Goal: Information Seeking & Learning: Understand process/instructions

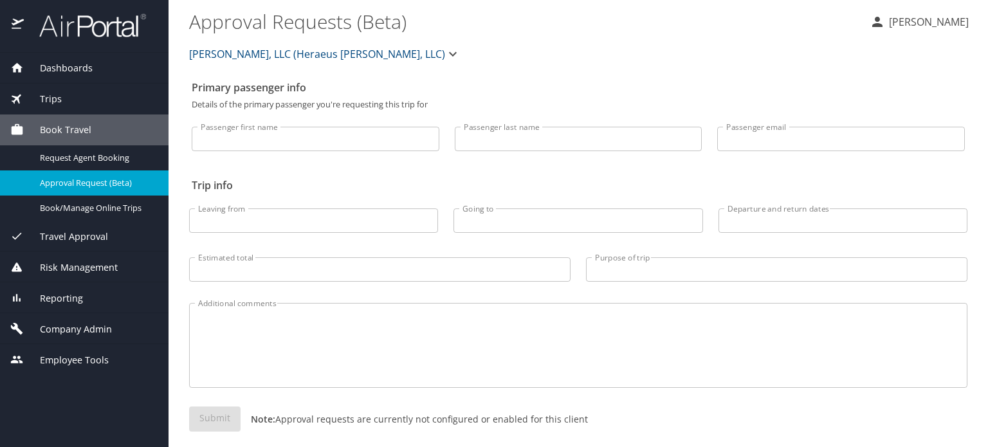
click at [65, 327] on span "Company Admin" at bounding box center [68, 329] width 88 height 14
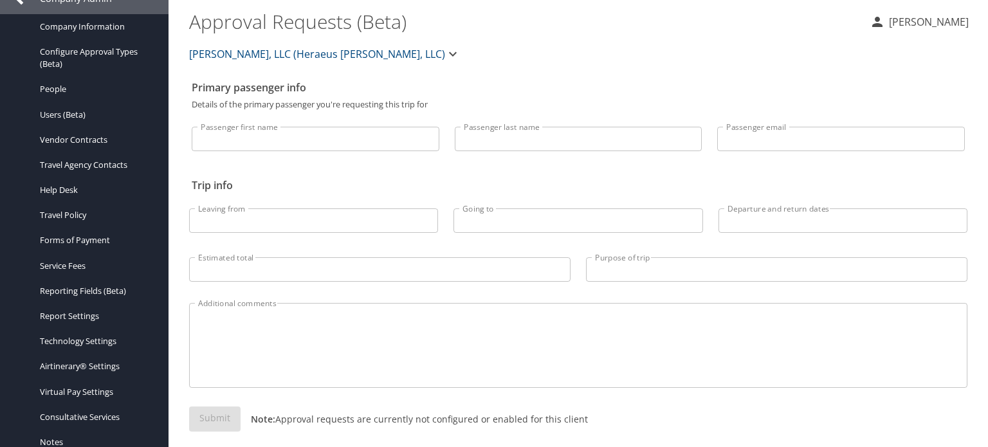
scroll to position [260, 0]
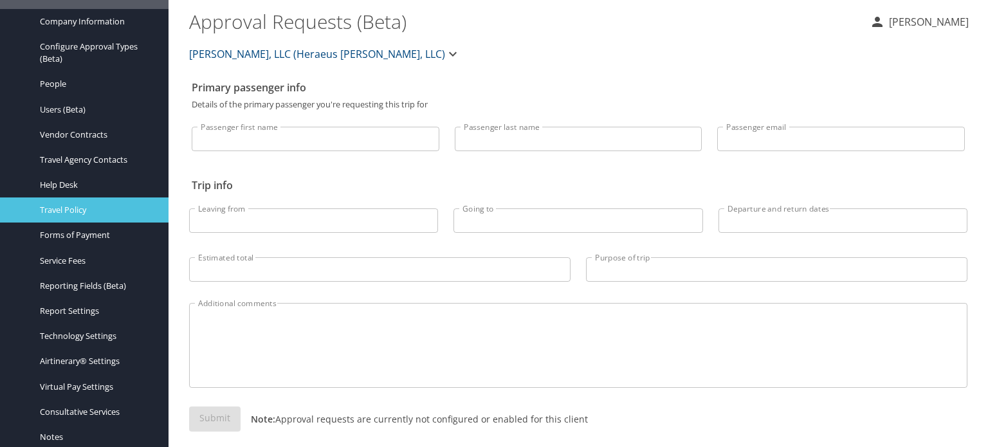
click at [59, 215] on span "Travel Policy" at bounding box center [96, 210] width 113 height 12
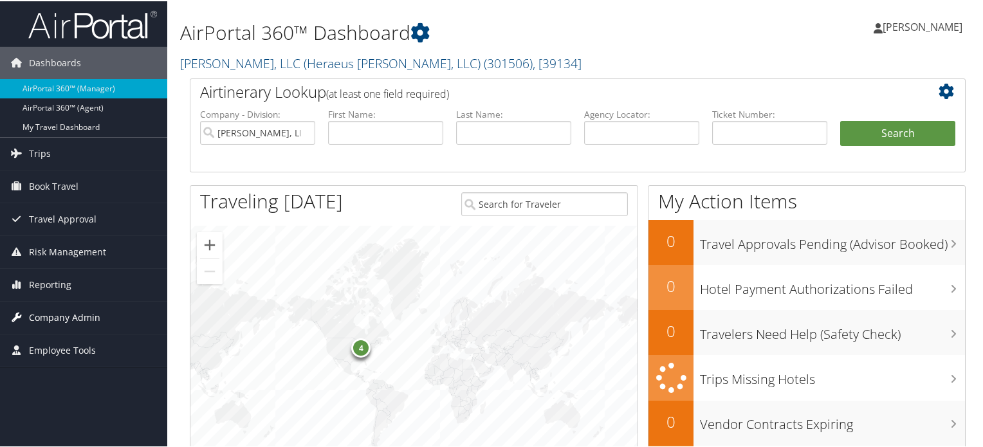
click at [54, 313] on span "Company Admin" at bounding box center [64, 316] width 71 height 32
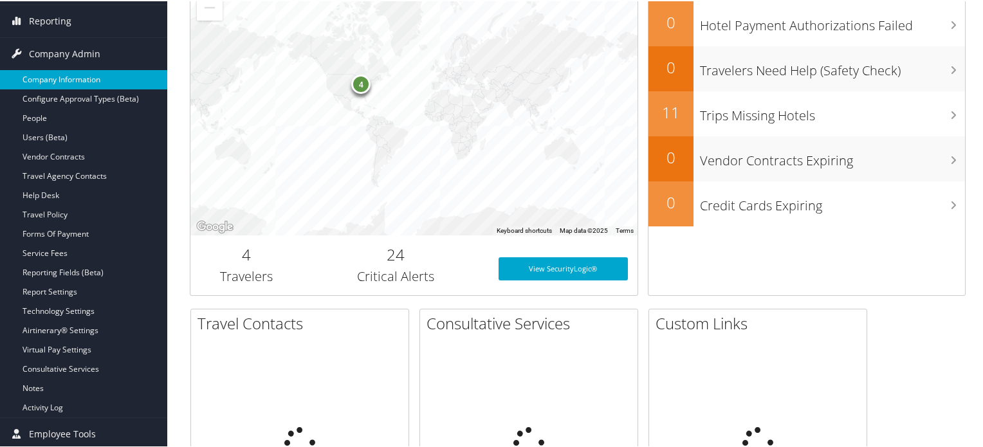
scroll to position [264, 0]
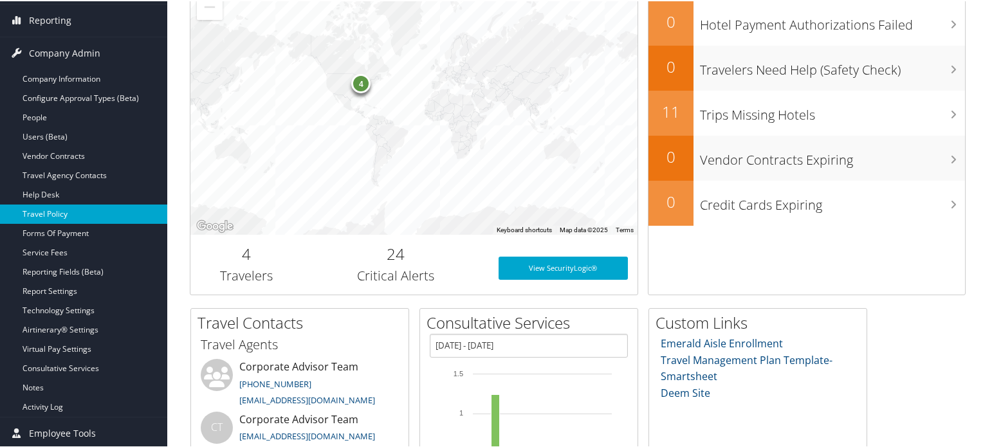
click at [67, 210] on link "Travel Policy" at bounding box center [83, 212] width 167 height 19
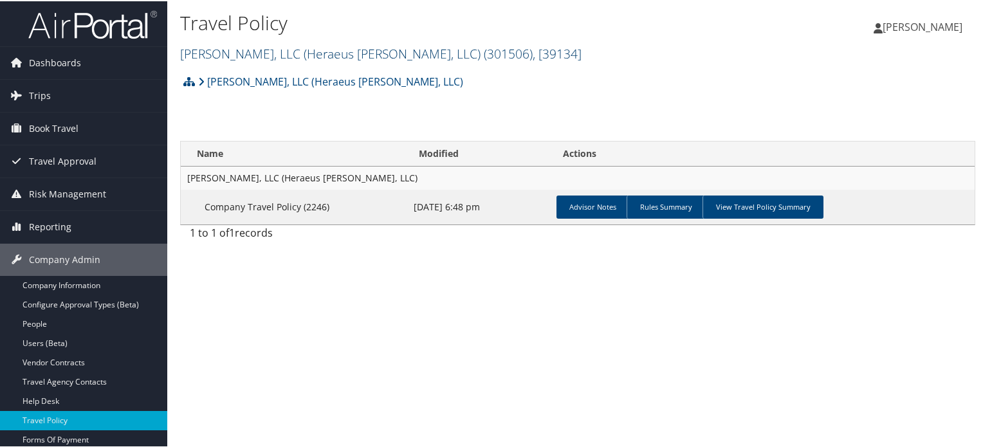
click at [195, 51] on link "[PERSON_NAME], LLC (Heraeus [PERSON_NAME], LLC) ( 301506 ) , [ 39134 ]" at bounding box center [380, 52] width 401 height 17
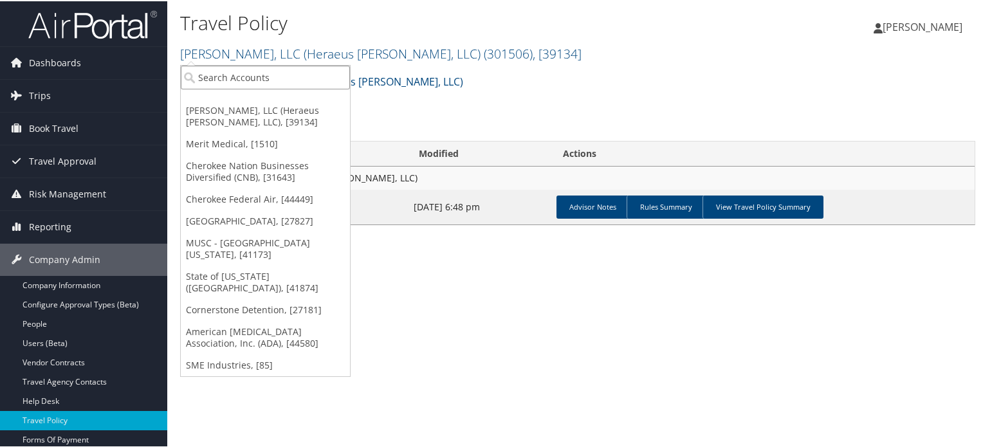
click at [228, 71] on input "search" at bounding box center [265, 76] width 169 height 24
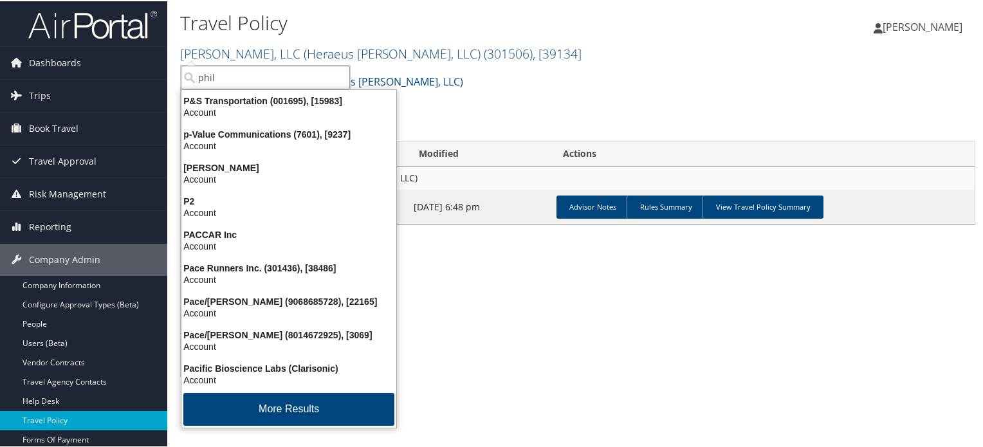
type input "phill"
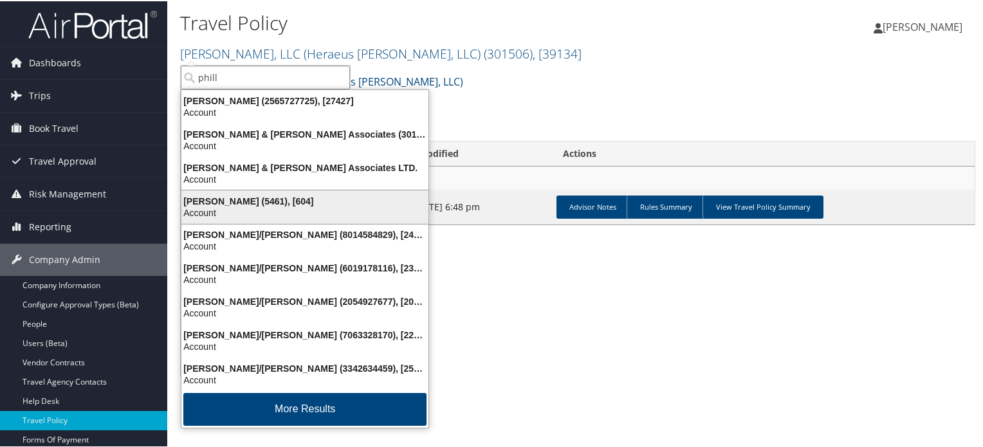
click at [239, 201] on div "Phillips Edison (5461), [604]" at bounding box center [305, 200] width 262 height 12
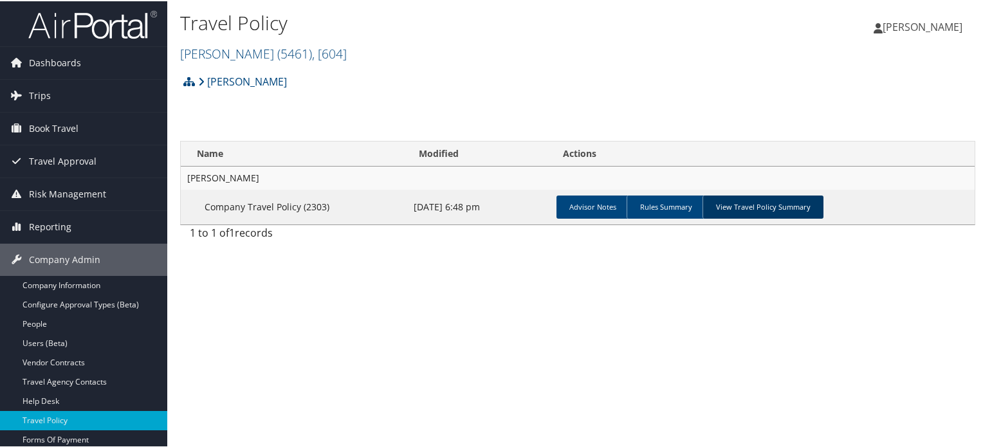
click at [733, 197] on link "View Travel Policy Summary" at bounding box center [762, 205] width 121 height 23
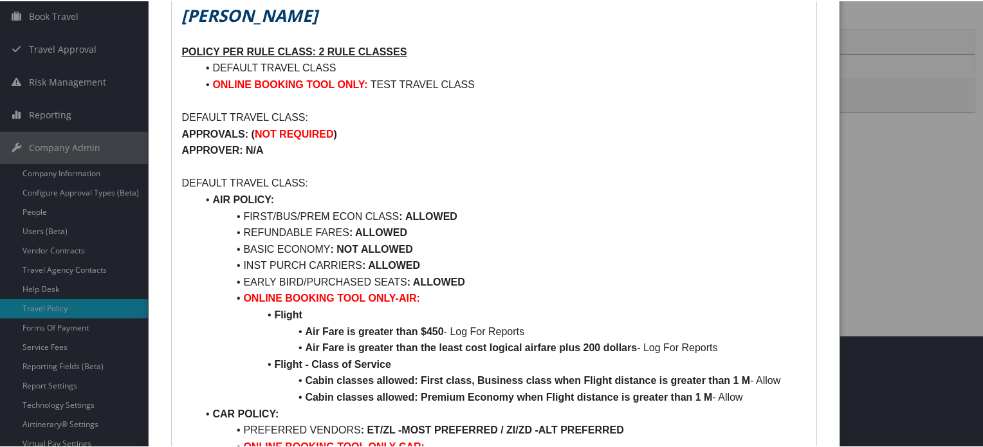
scroll to position [118, 0]
